Goal: Transaction & Acquisition: Purchase product/service

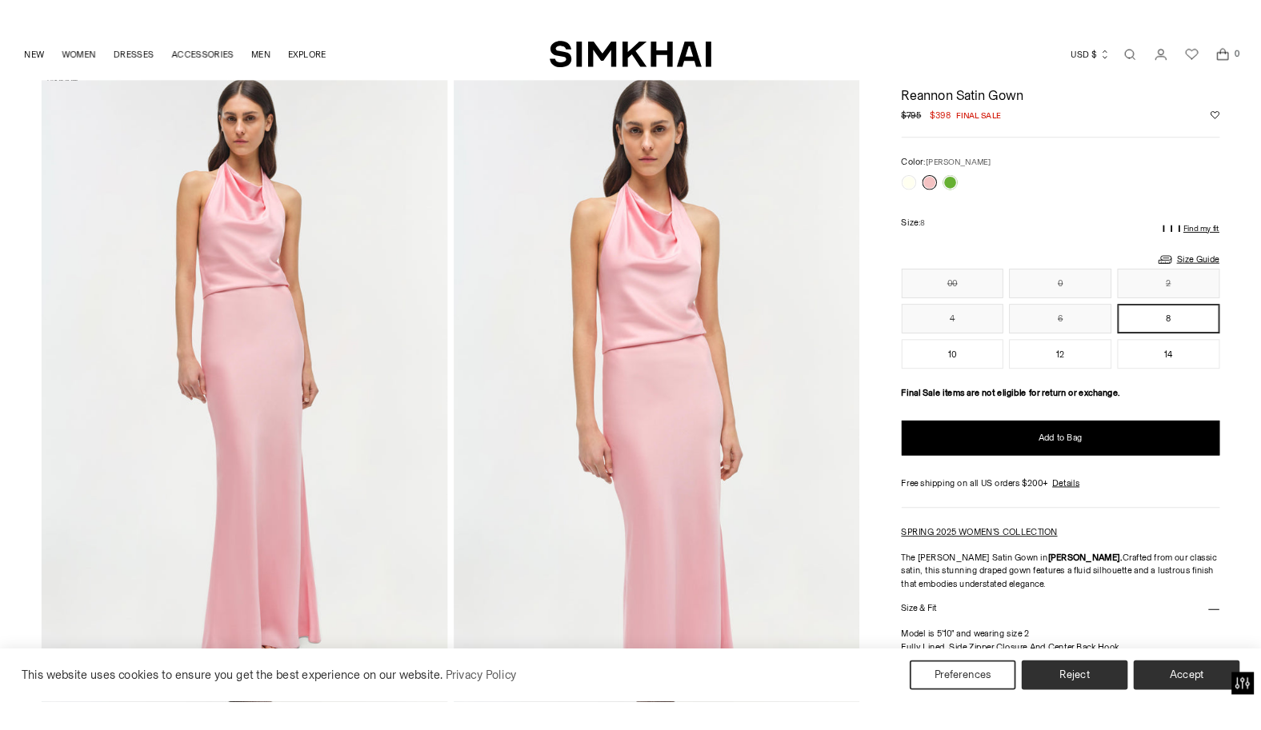
scroll to position [69, 0]
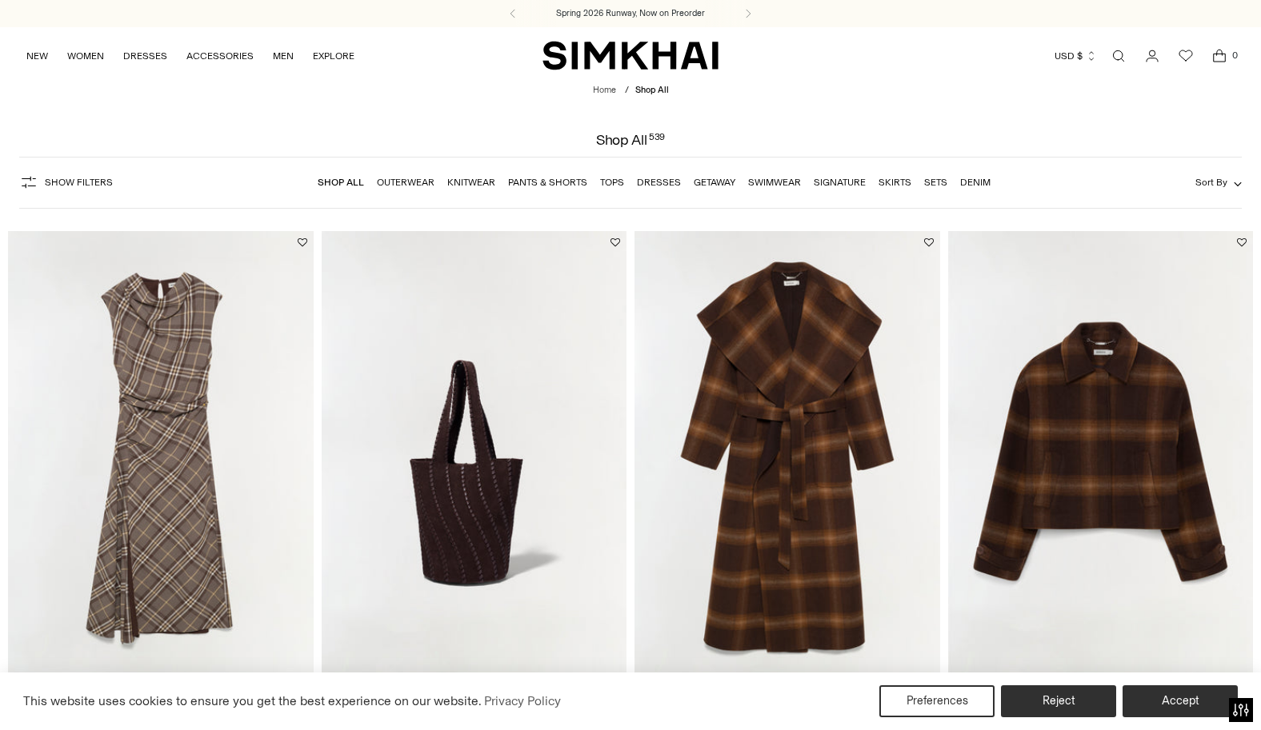
click at [669, 185] on link "Dresses" at bounding box center [659, 182] width 44 height 11
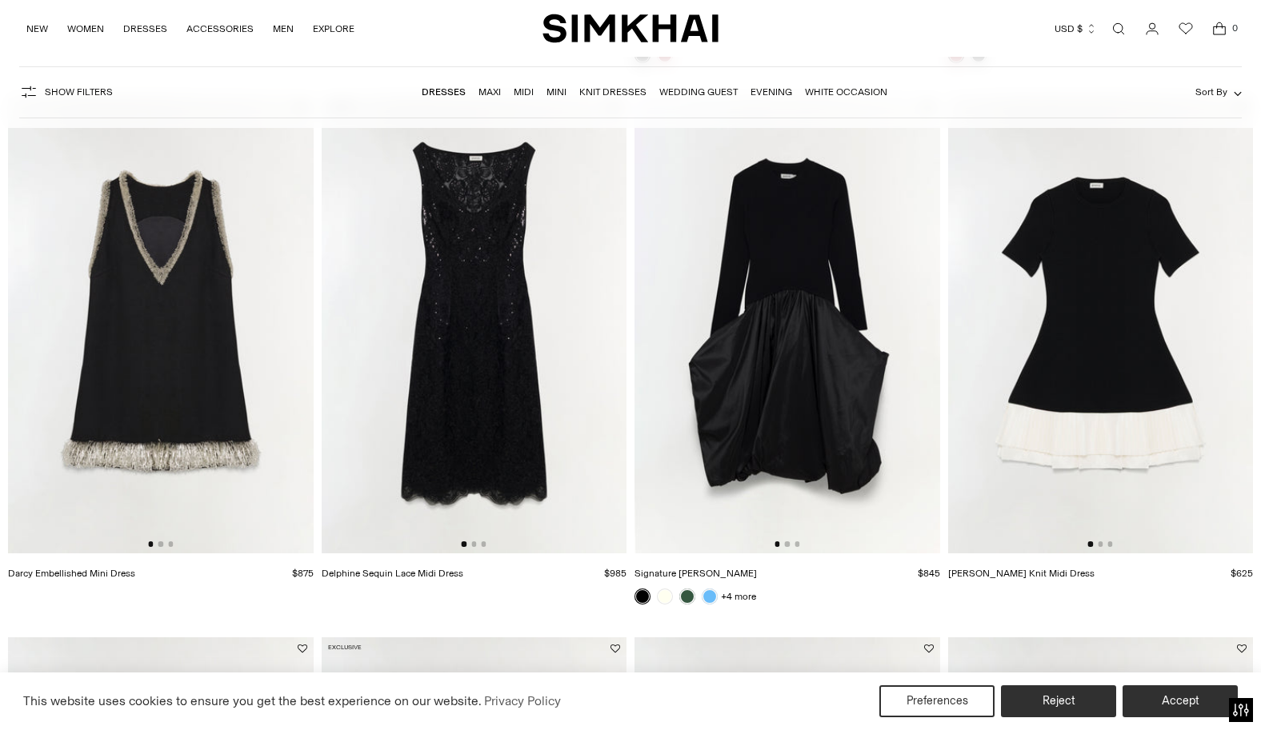
scroll to position [1762, 0]
click at [711, 590] on link at bounding box center [710, 596] width 16 height 16
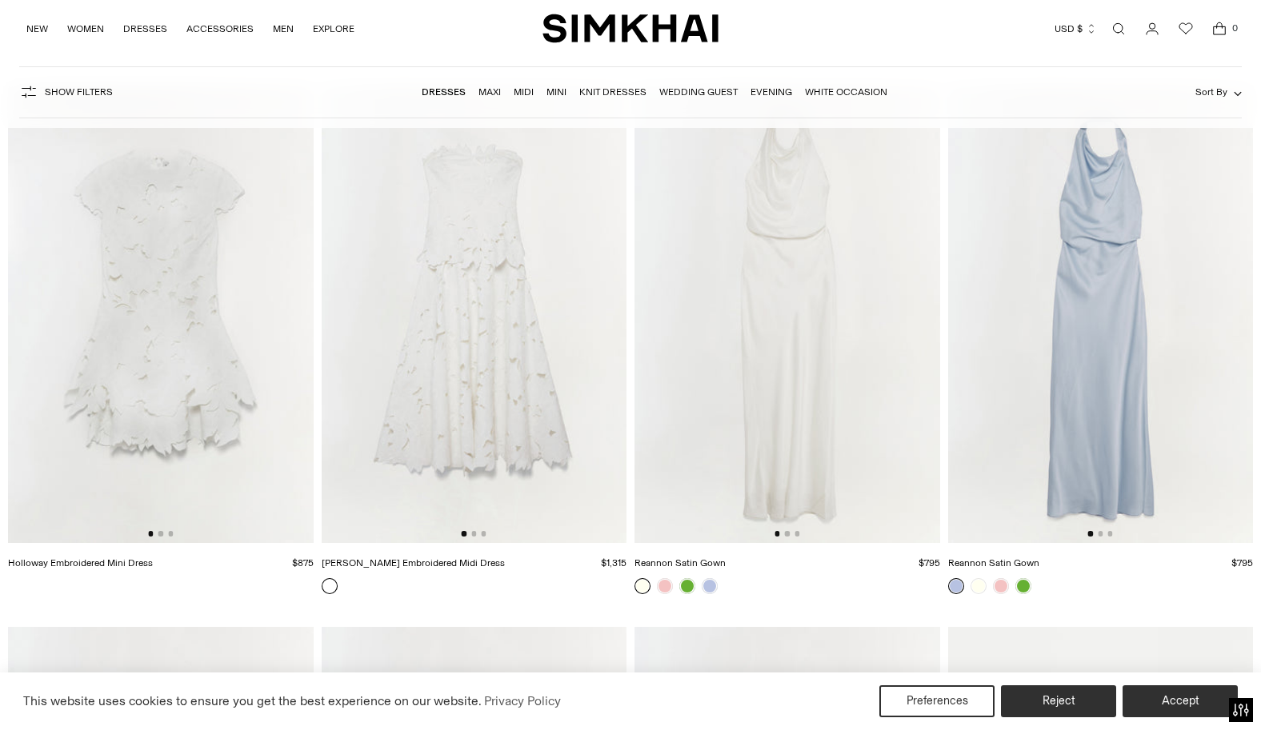
scroll to position [9838, 0]
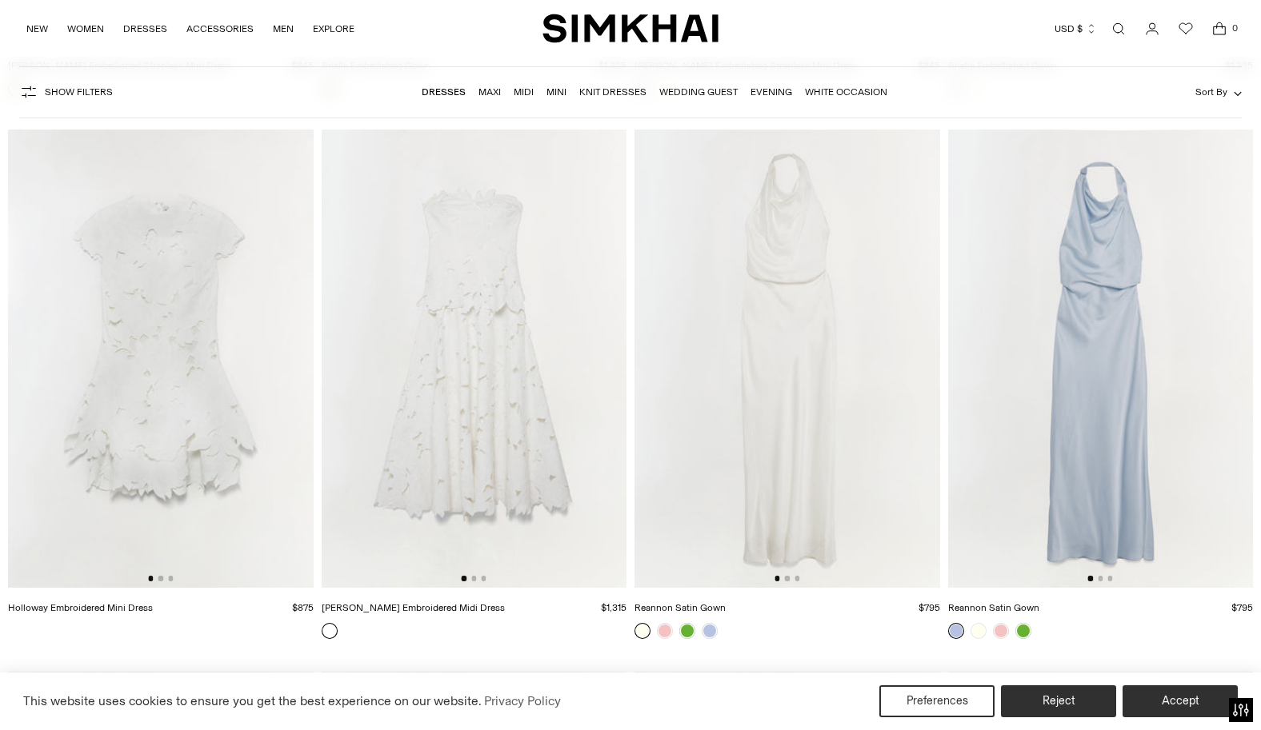
click at [1106, 358] on img at bounding box center [1101, 359] width 306 height 458
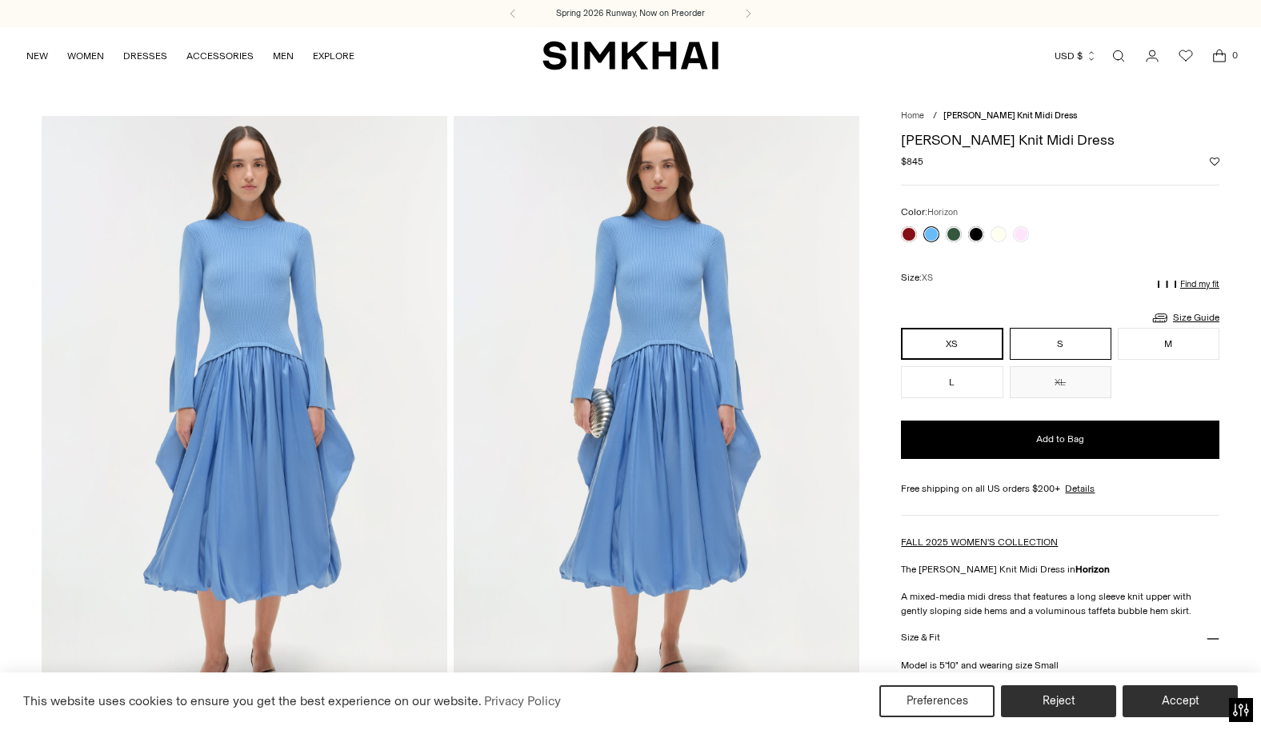
click at [1051, 343] on button "S" at bounding box center [1061, 344] width 102 height 32
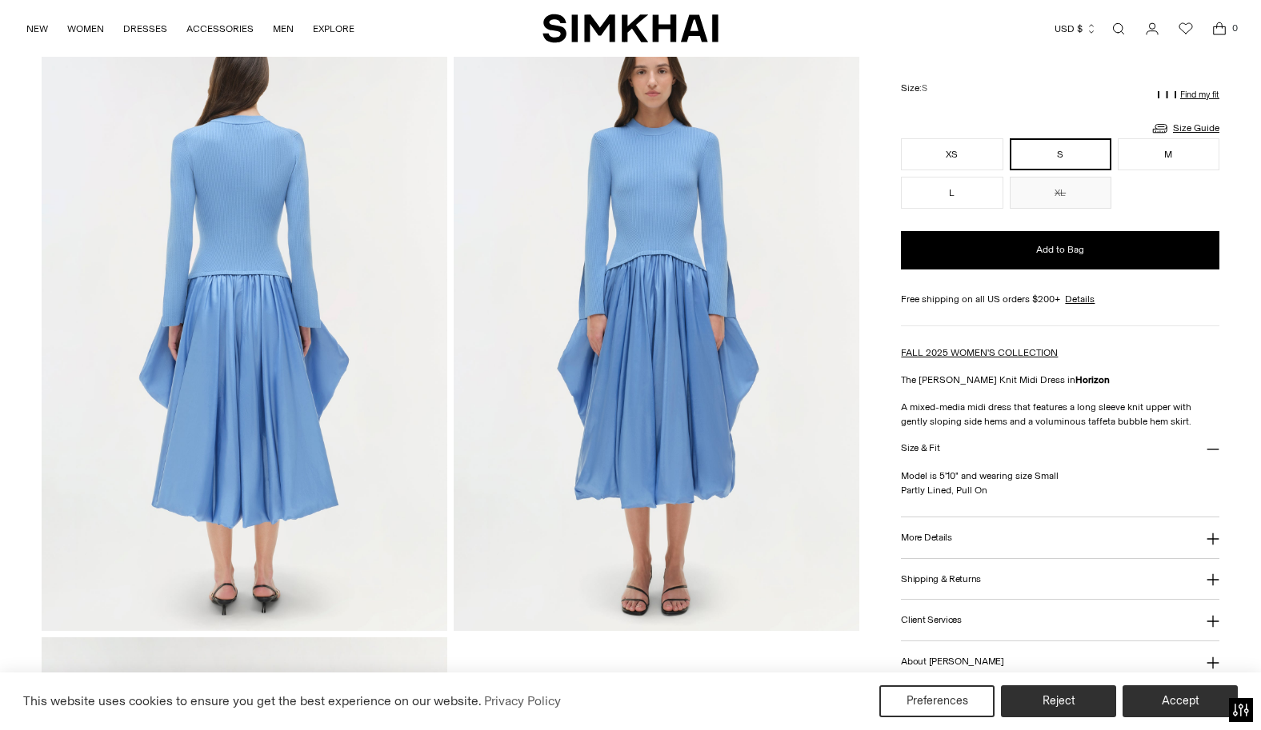
scroll to position [1085, 0]
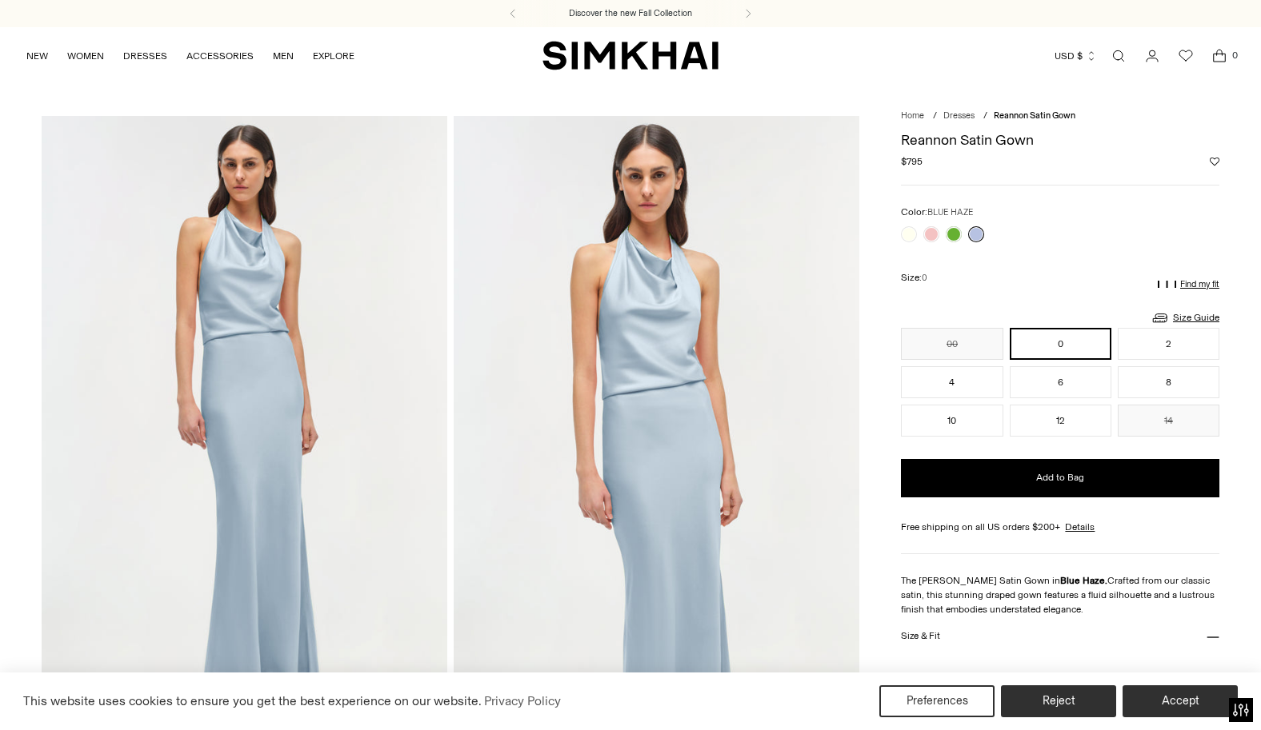
scroll to position [22, 0]
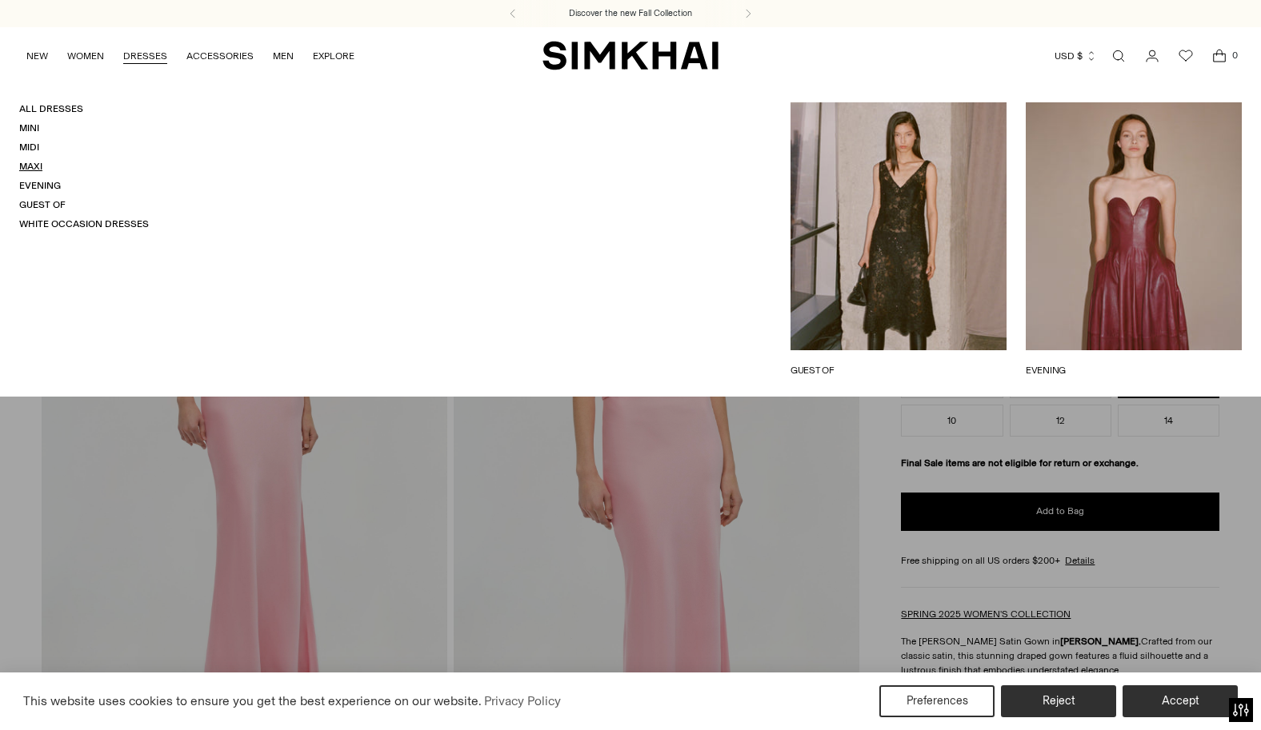
click at [30, 162] on link "Maxi" at bounding box center [30, 166] width 23 height 11
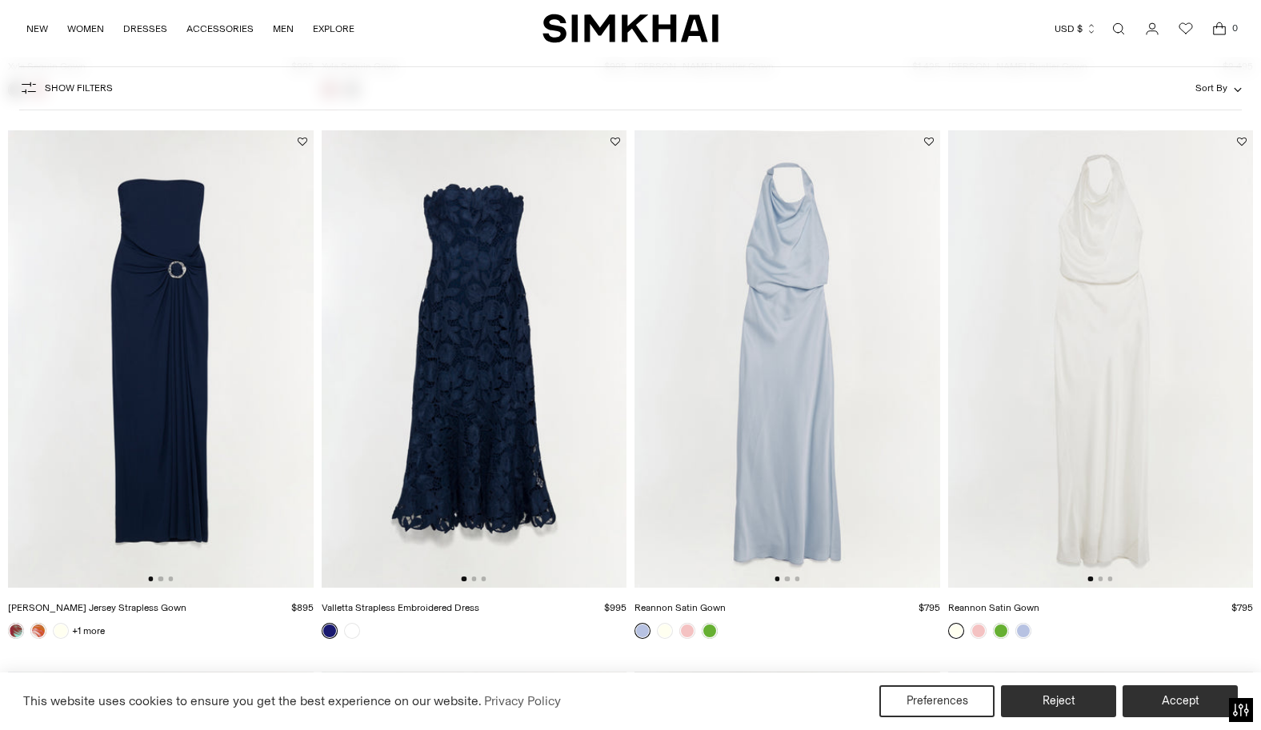
scroll to position [630, 0]
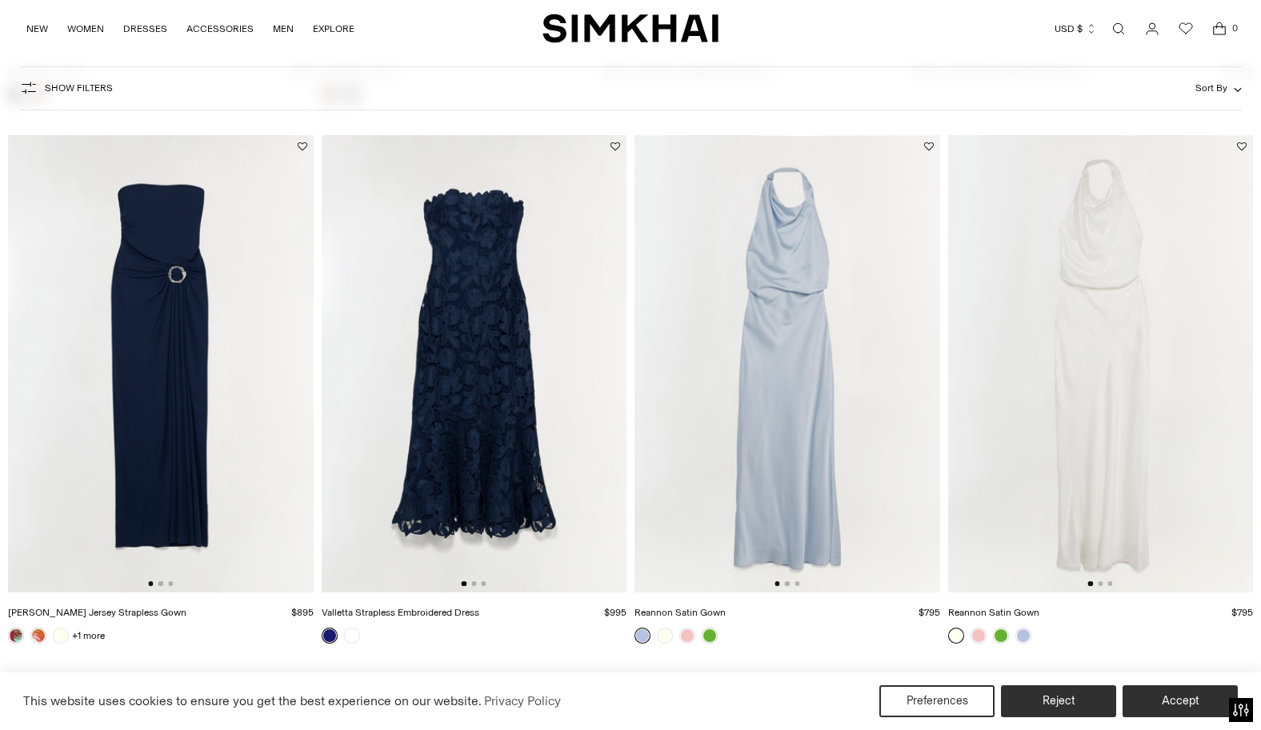
click at [807, 296] on img at bounding box center [787, 364] width 306 height 458
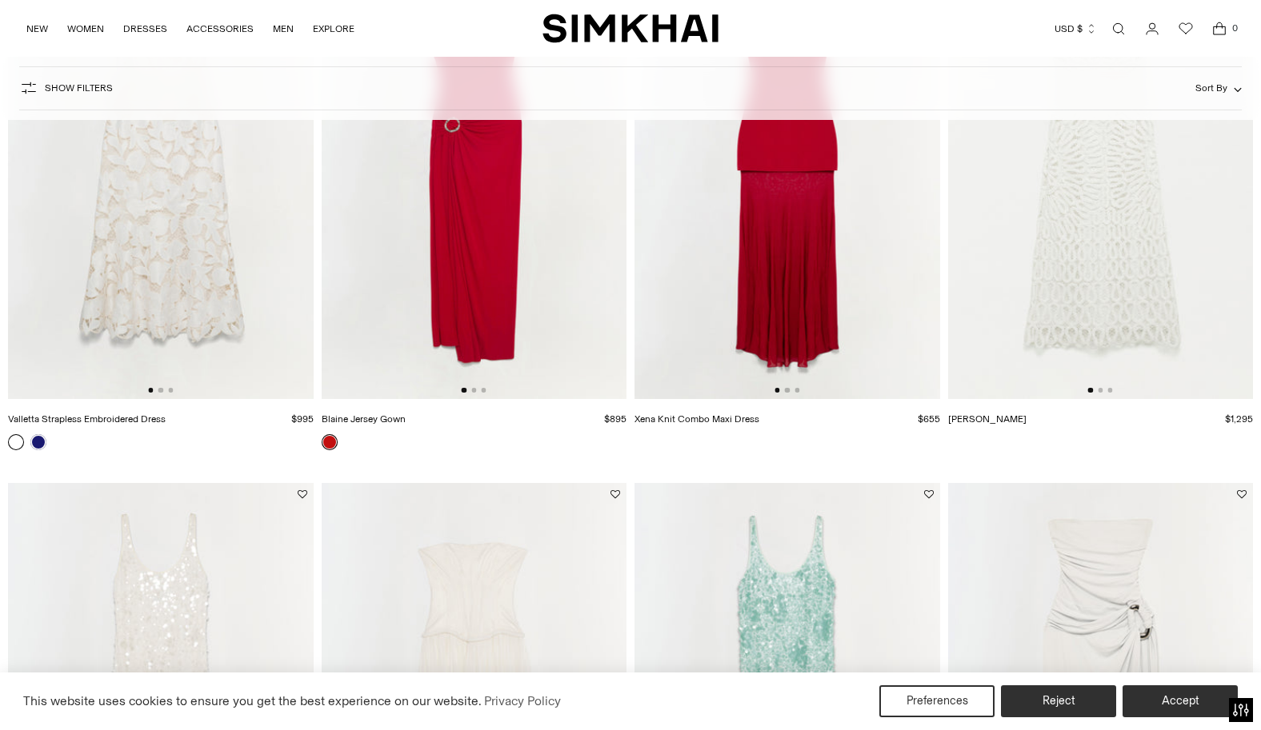
scroll to position [2376, 0]
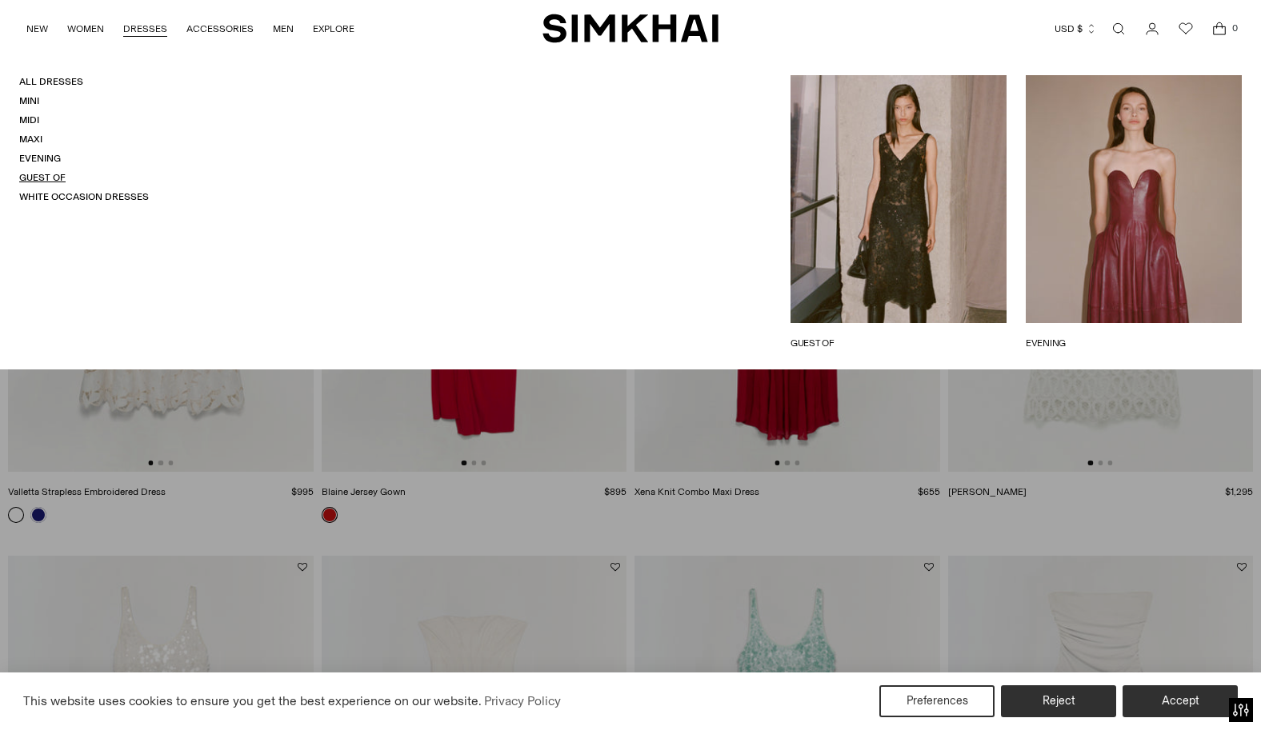
click at [42, 180] on link "Guest Of" at bounding box center [42, 177] width 46 height 11
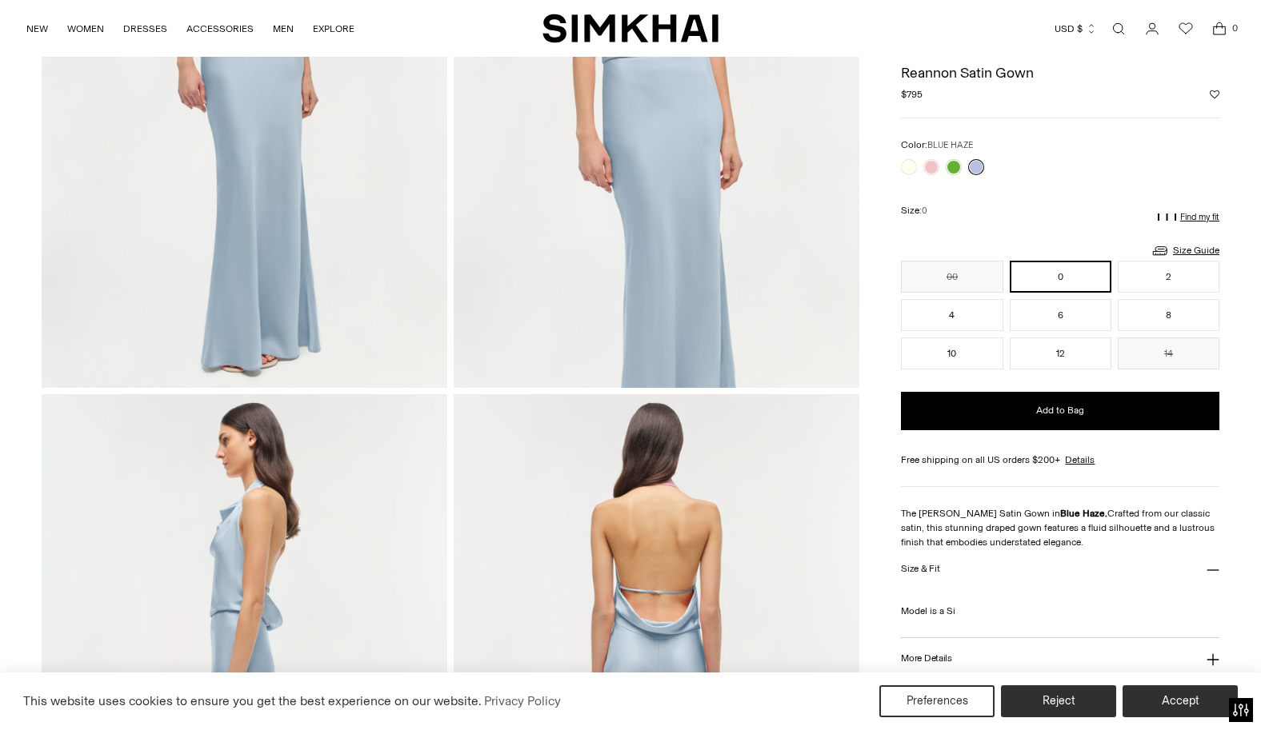
scroll to position [726, 0]
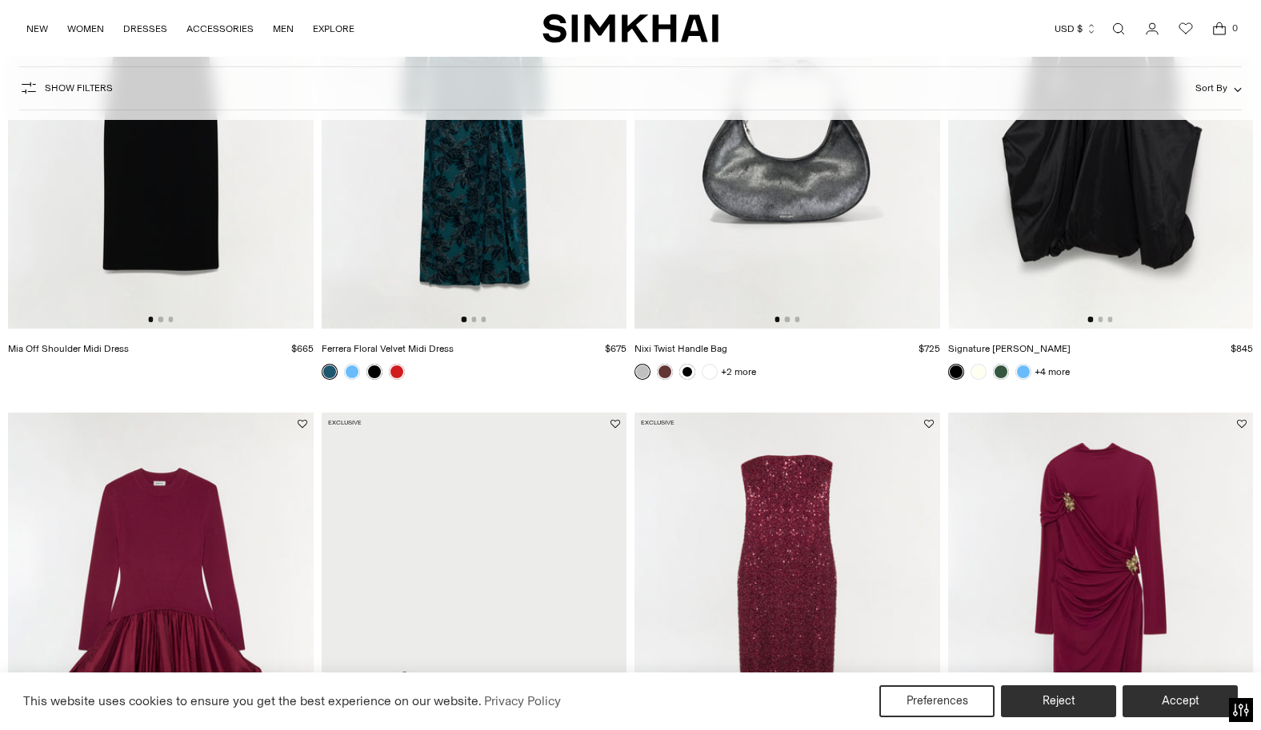
scroll to position [1740, 0]
